Goal: Transaction & Acquisition: Purchase product/service

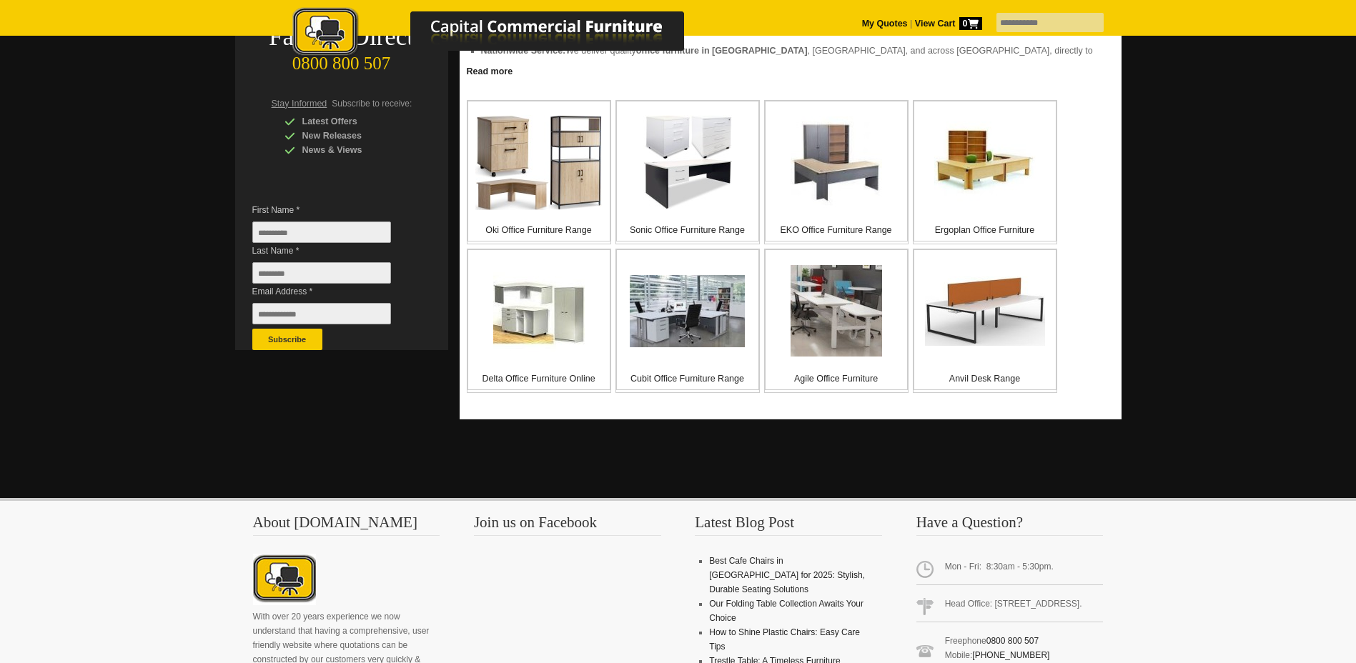
scroll to position [143, 0]
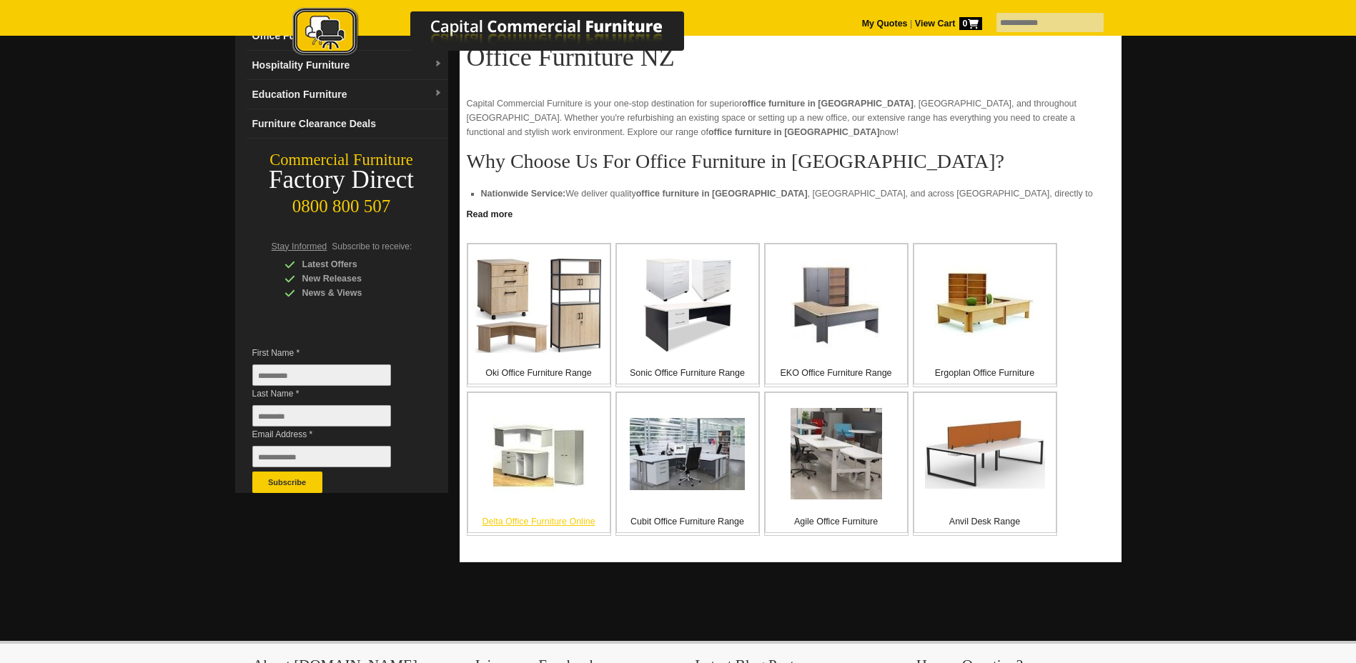
click at [518, 523] on p "Delta Office Furniture Online" at bounding box center [539, 522] width 142 height 14
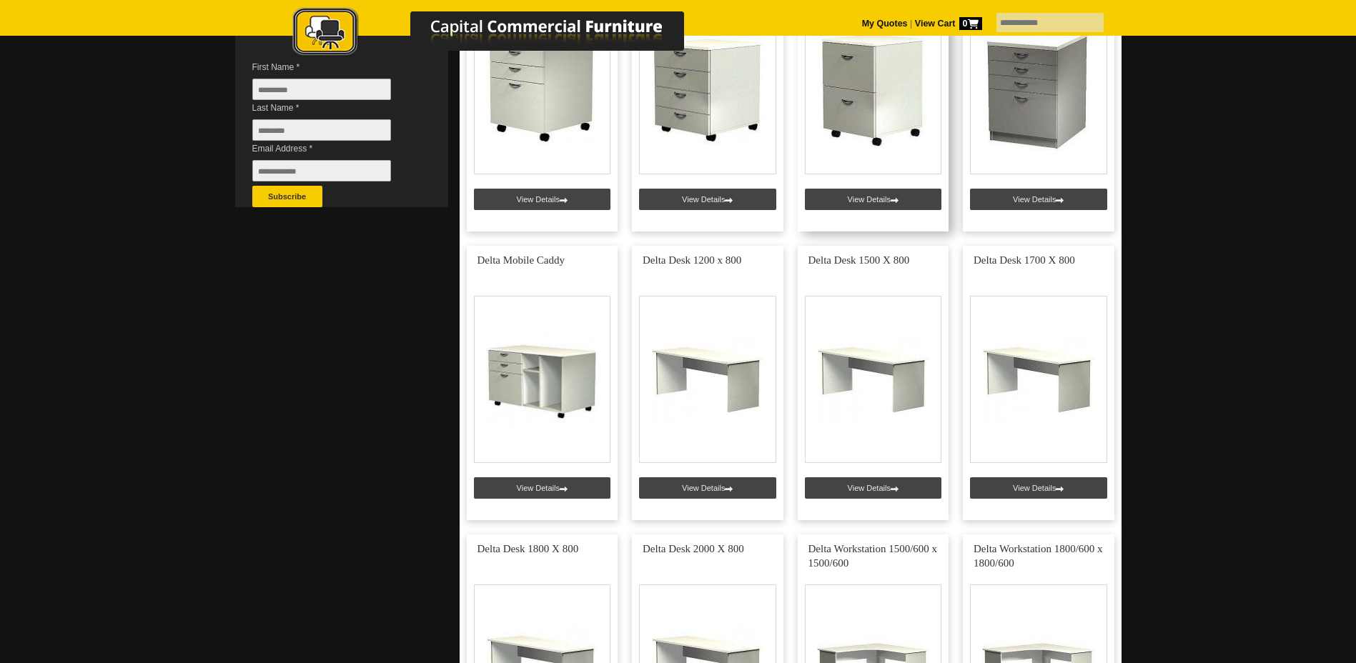
scroll to position [214, 0]
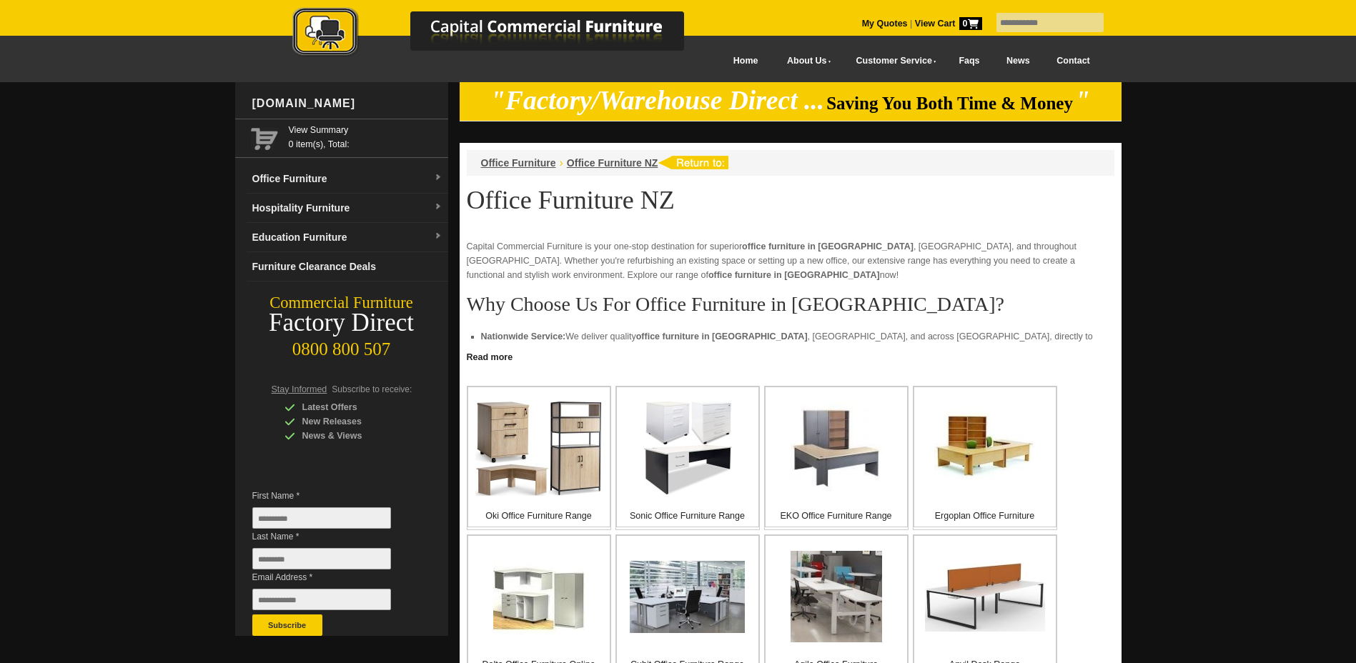
scroll to position [143, 0]
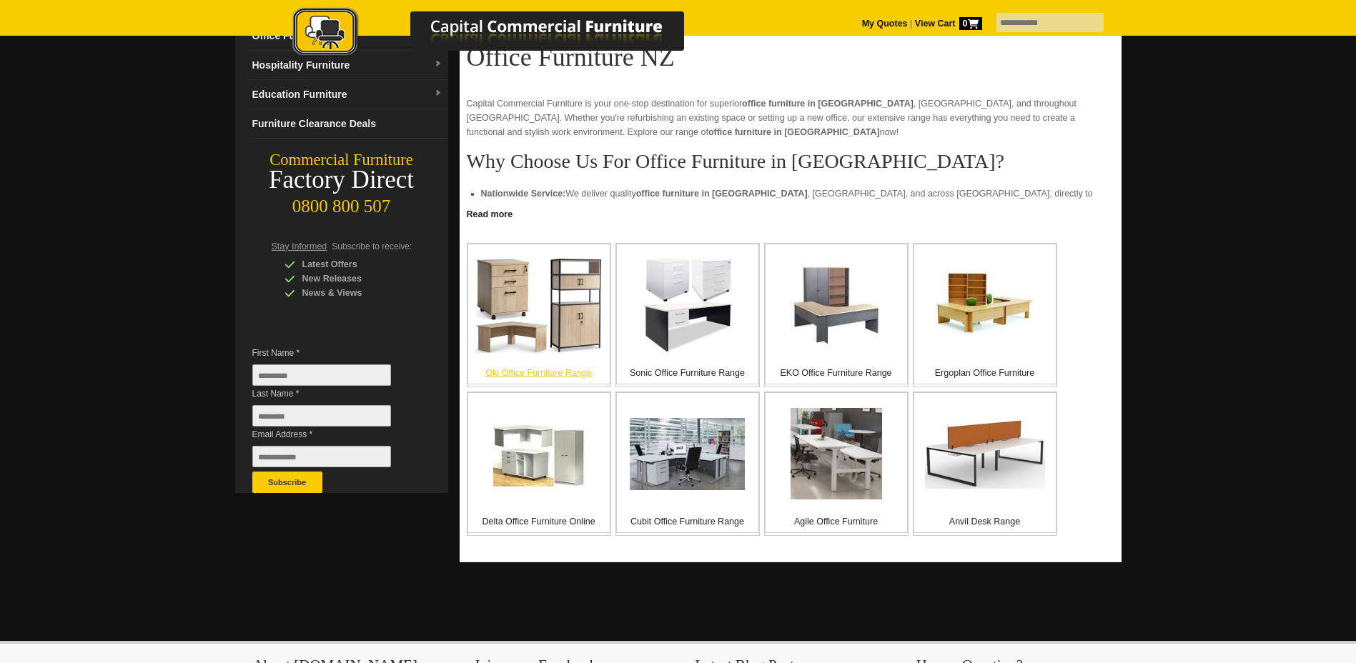
click at [565, 333] on img at bounding box center [538, 305] width 127 height 95
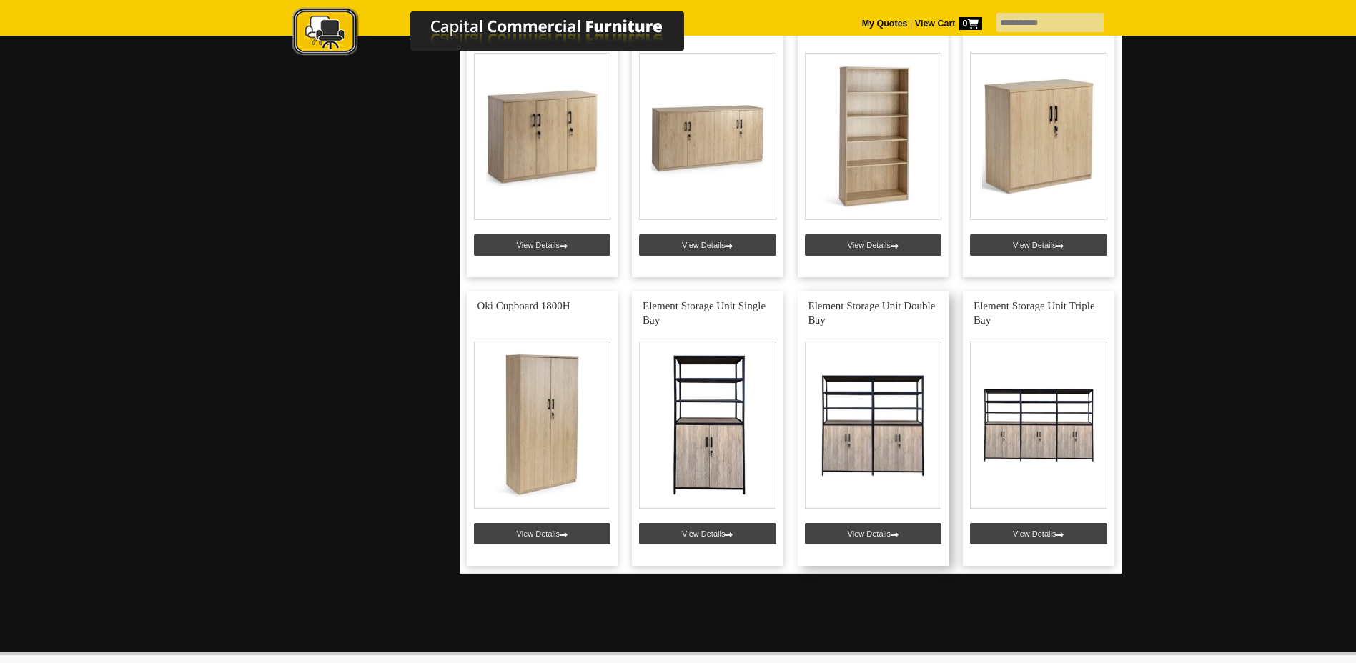
scroll to position [1358, 0]
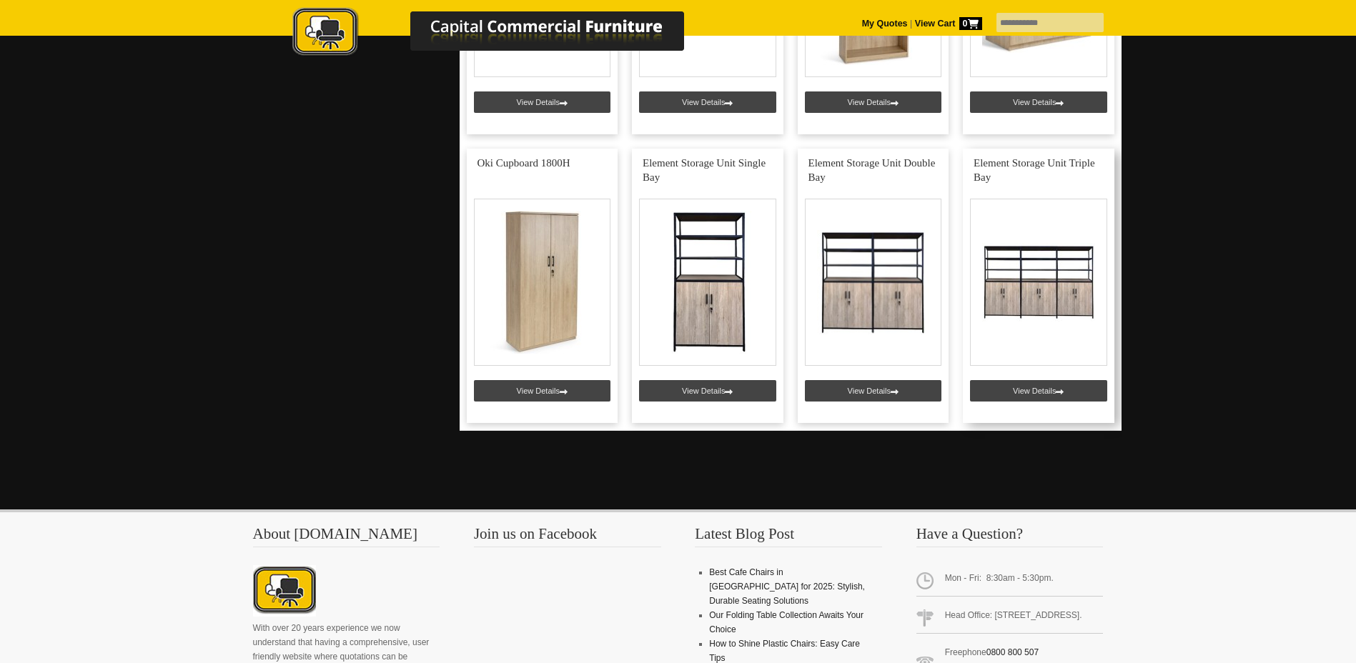
click at [1042, 299] on link at bounding box center [1039, 286] width 152 height 274
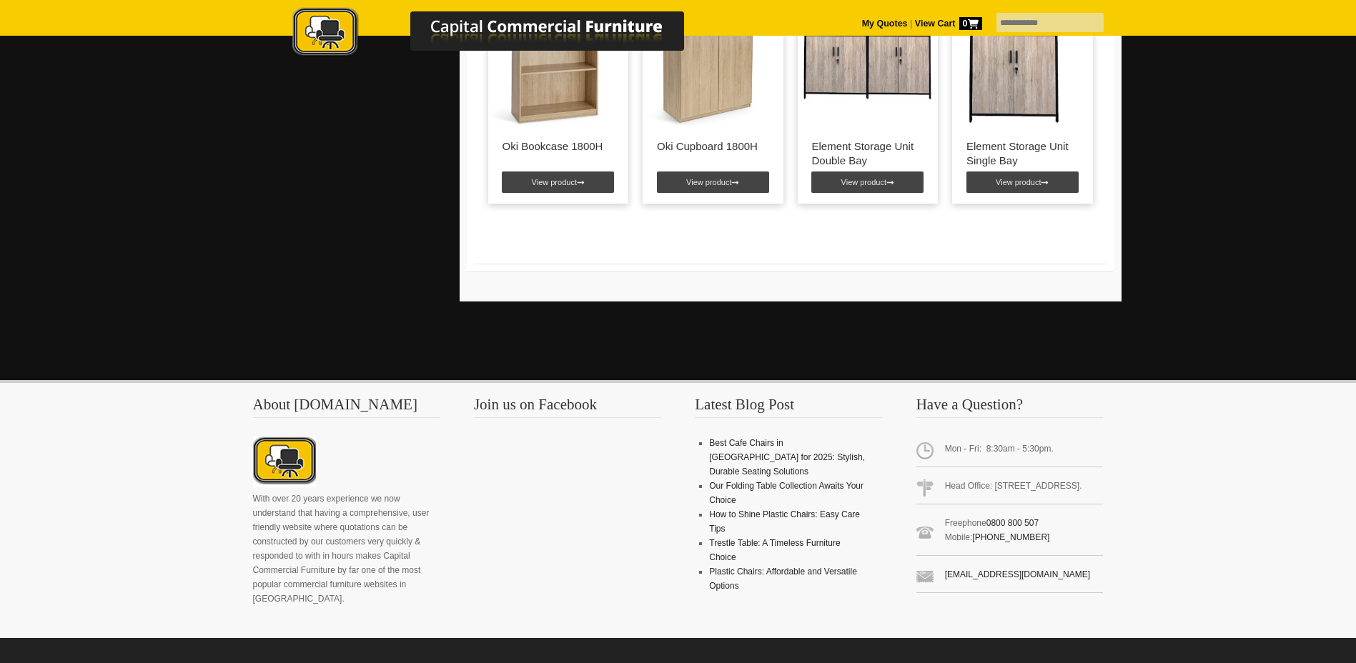
scroll to position [786, 0]
